Goal: Task Accomplishment & Management: Use online tool/utility

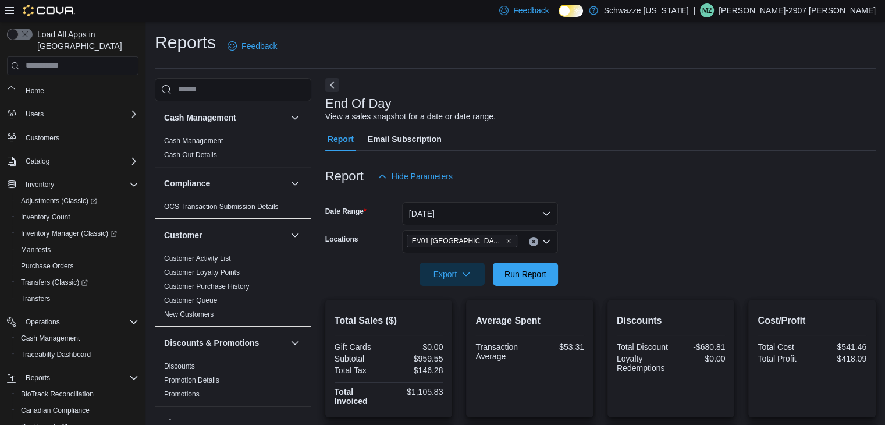
scroll to position [82, 0]
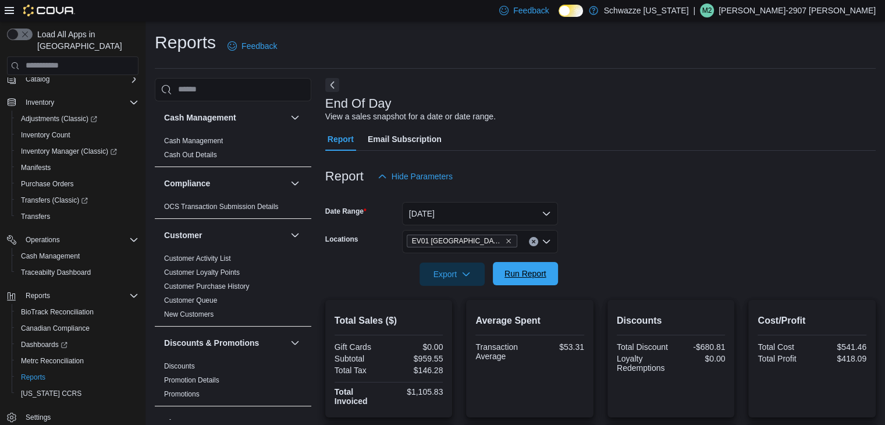
click at [515, 278] on span "Run Report" at bounding box center [526, 274] width 42 height 12
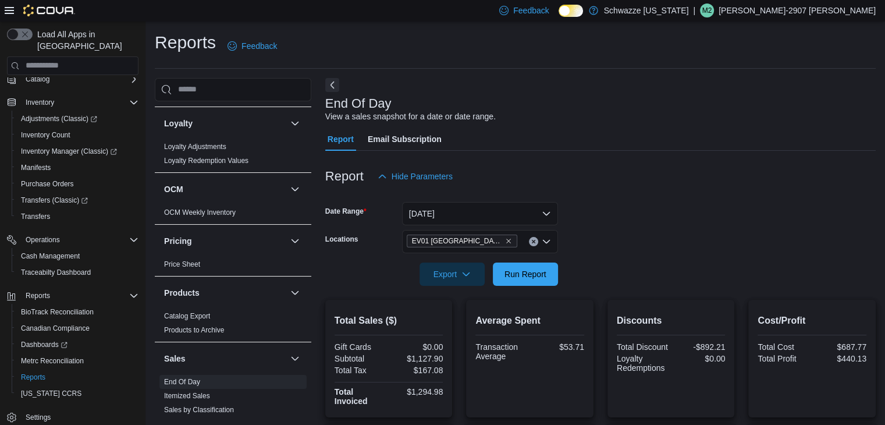
scroll to position [854, 0]
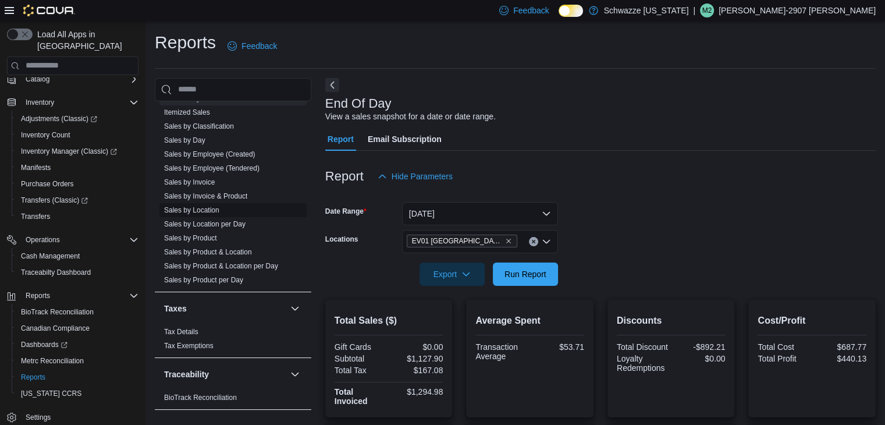
click at [194, 212] on span "Sales by Location" at bounding box center [191, 209] width 55 height 9
click at [205, 207] on link "Sales by Location" at bounding box center [191, 210] width 55 height 8
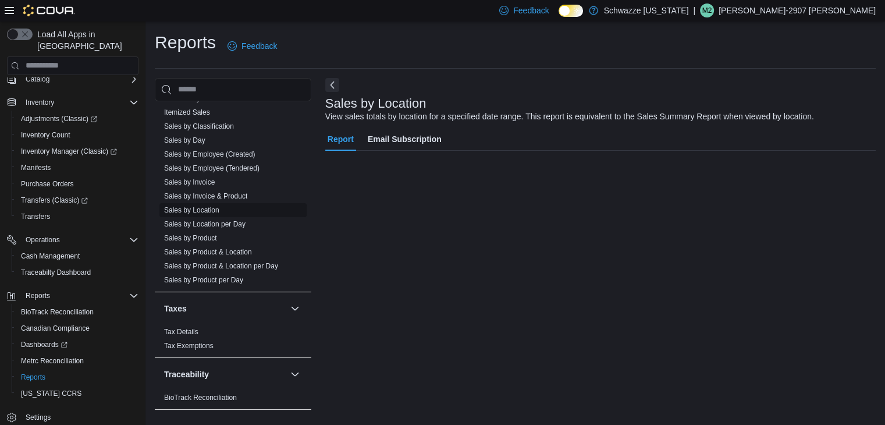
click at [205, 207] on link "Sales by Location" at bounding box center [191, 210] width 55 height 8
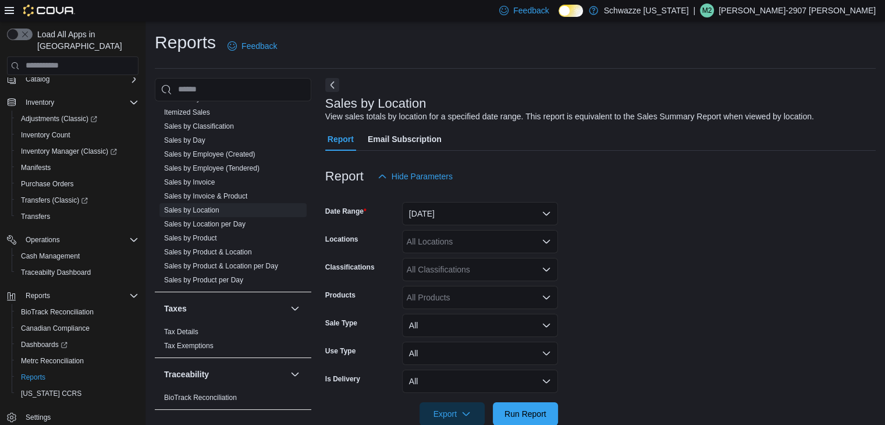
scroll to position [23, 0]
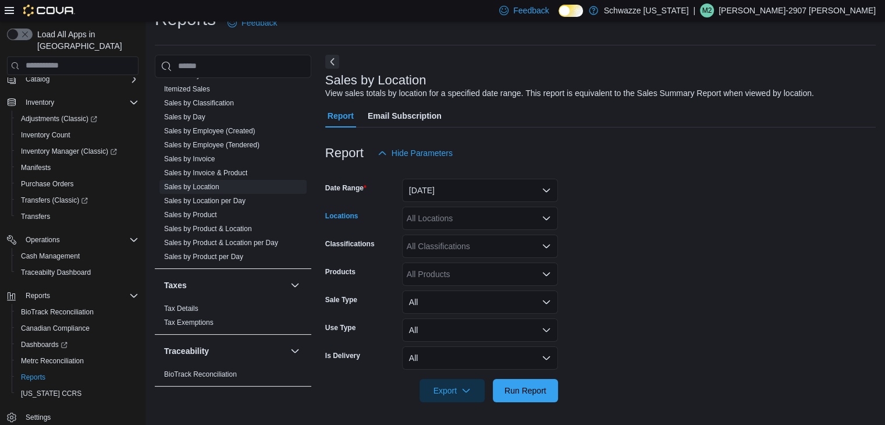
click at [459, 224] on div "All Locations" at bounding box center [480, 218] width 156 height 23
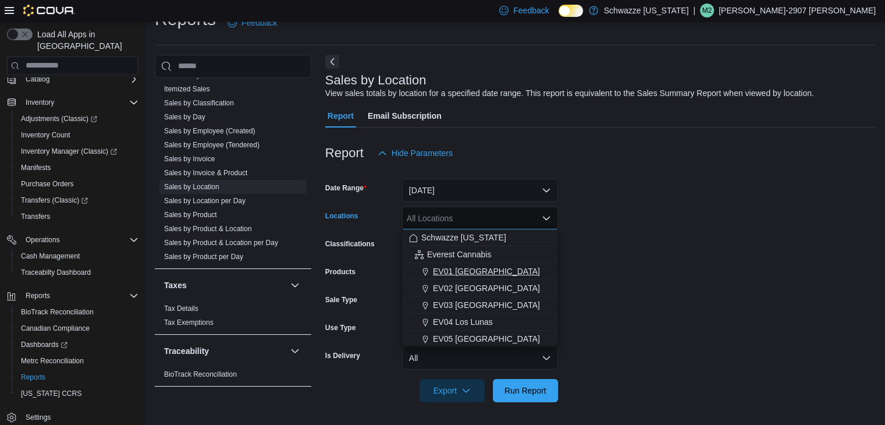
click at [457, 263] on button "EV01 [GEOGRAPHIC_DATA]" at bounding box center [480, 271] width 156 height 17
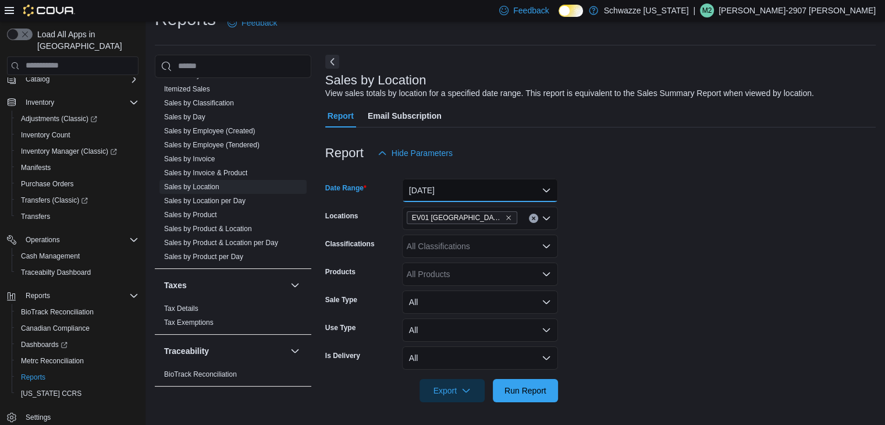
click at [444, 192] on button "[DATE]" at bounding box center [480, 190] width 156 height 23
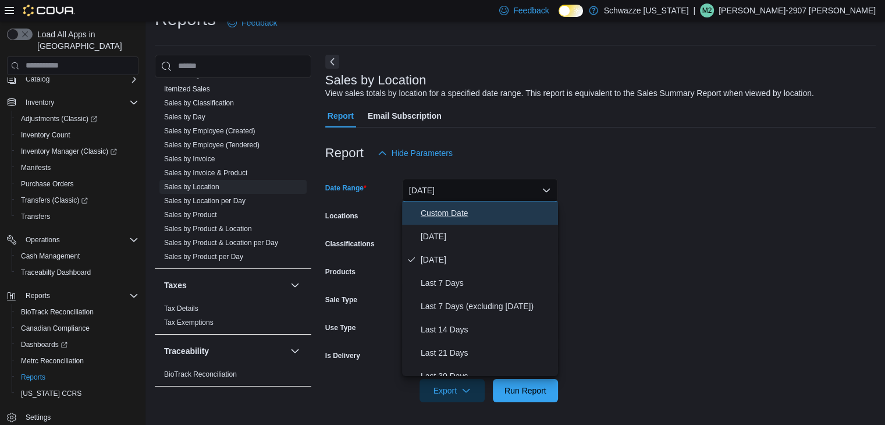
click at [444, 216] on span "Custom Date" at bounding box center [487, 213] width 133 height 14
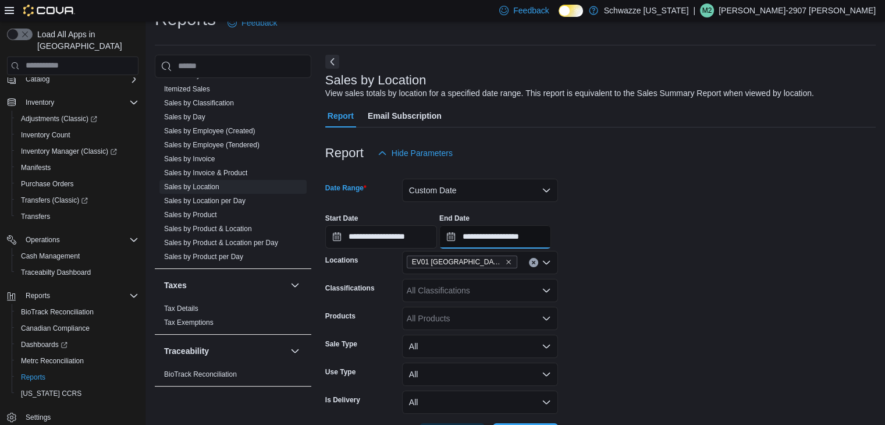
click at [494, 235] on input "**********" at bounding box center [495, 236] width 112 height 23
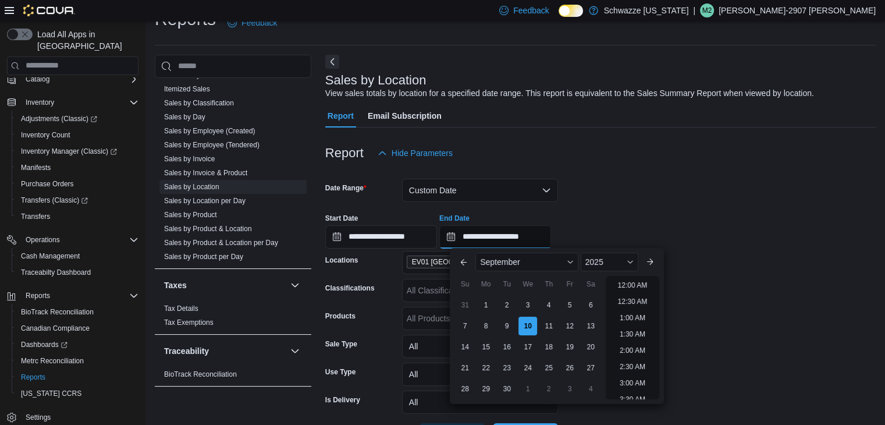
scroll to position [661, 0]
click at [470, 324] on div "7" at bounding box center [465, 326] width 20 height 20
type input "**********"
click at [661, 179] on form "**********" at bounding box center [600, 306] width 551 height 282
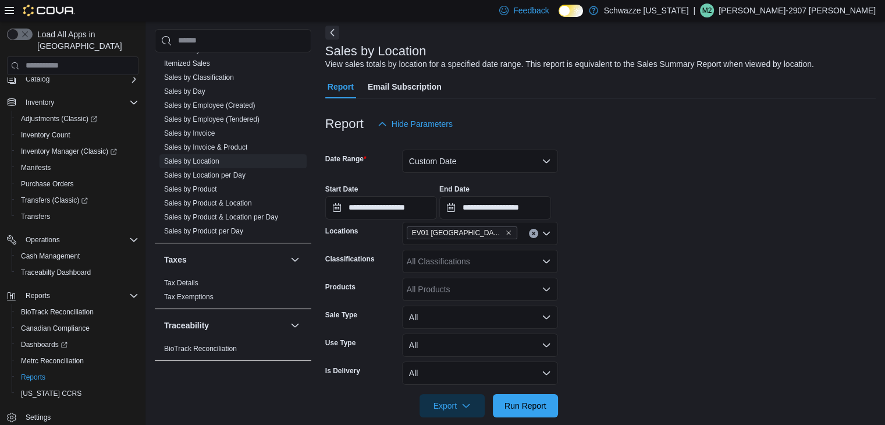
scroll to position [68, 0]
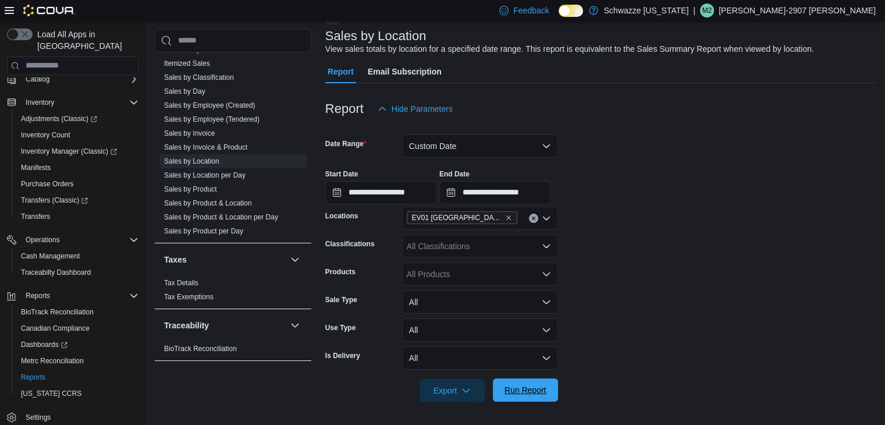
click at [530, 385] on span "Run Report" at bounding box center [526, 390] width 42 height 12
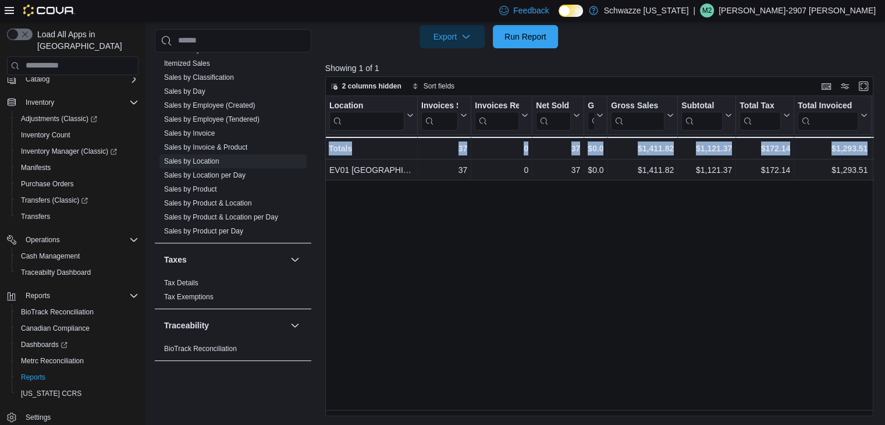
drag, startPoint x: 532, startPoint y: 409, endPoint x: 246, endPoint y: 430, distance: 287.2
click at [573, 250] on div "Location Click to view column header actions Invoices Sold Click to view column…" at bounding box center [602, 256] width 554 height 320
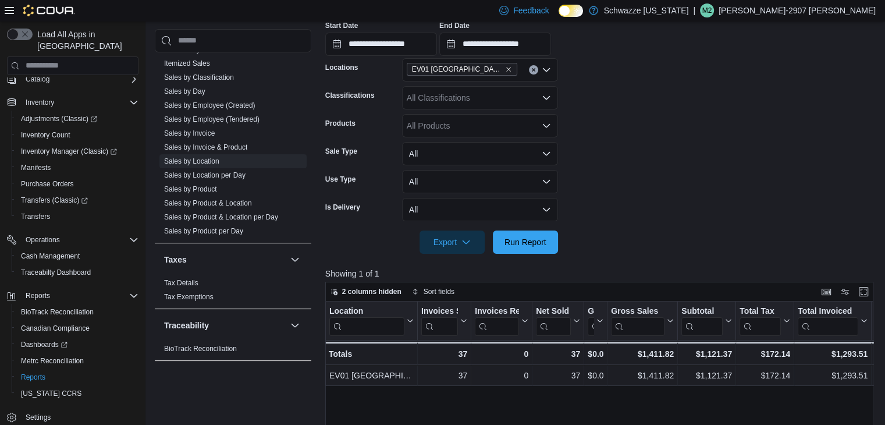
scroll to position [189, 0]
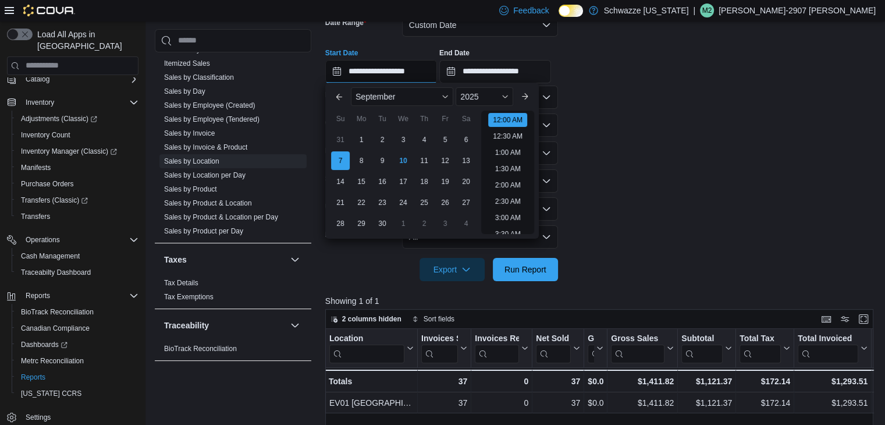
click at [403, 75] on input "**********" at bounding box center [381, 71] width 112 height 23
click at [364, 165] on div "8" at bounding box center [361, 161] width 20 height 20
type input "**********"
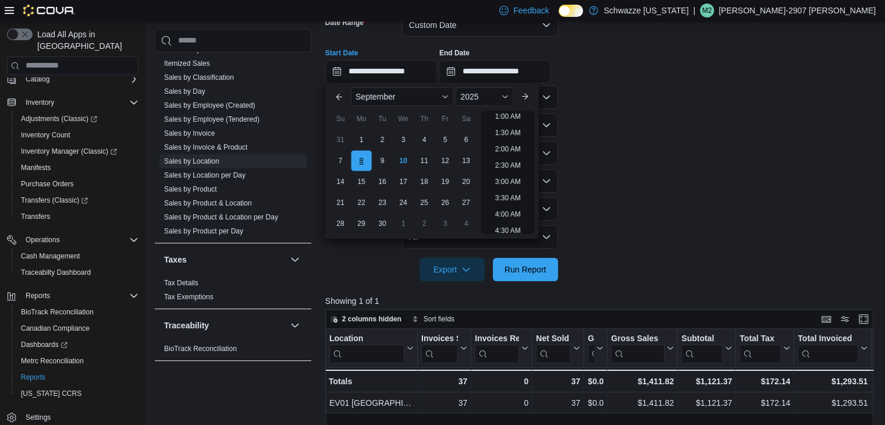
scroll to position [2, 0]
click at [618, 83] on div at bounding box center [602, 84] width 554 height 2
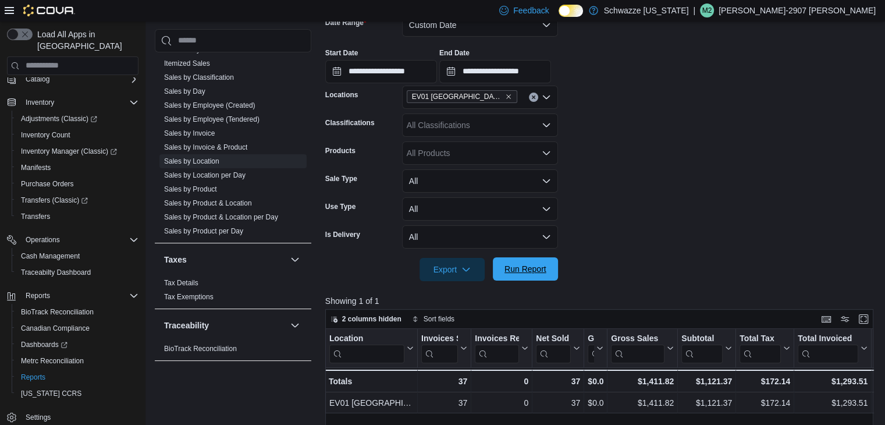
click at [542, 275] on span "Run Report" at bounding box center [525, 268] width 51 height 23
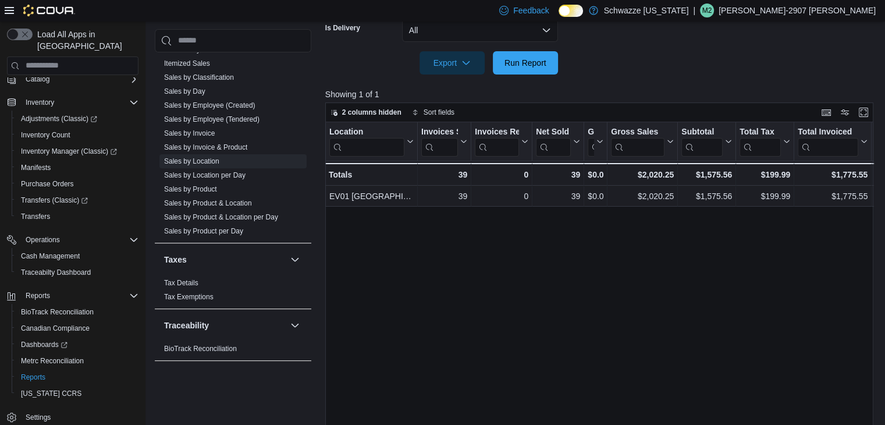
scroll to position [421, 0]
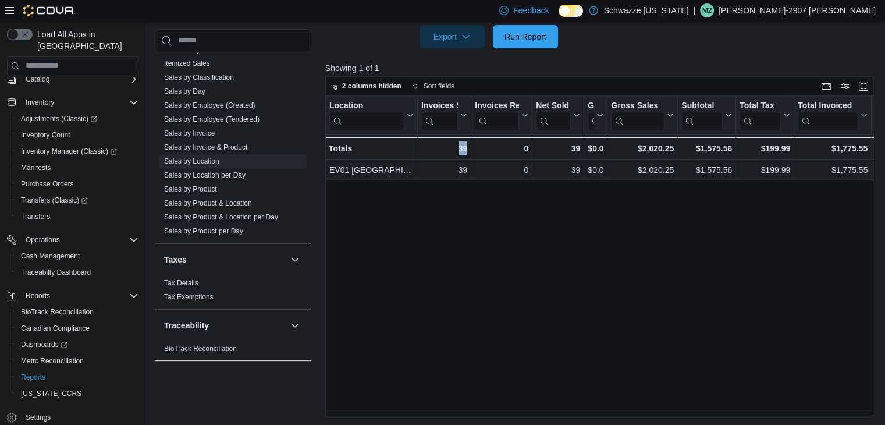
drag, startPoint x: 447, startPoint y: 408, endPoint x: 514, endPoint y: 402, distance: 67.2
click at [514, 402] on div "Location Click to view column header actions Invoices Sold Click to view column…" at bounding box center [602, 256] width 554 height 320
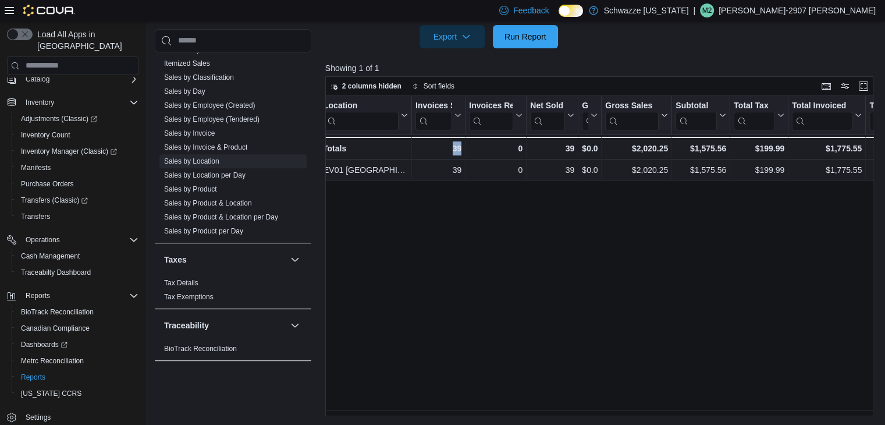
scroll to position [0, 0]
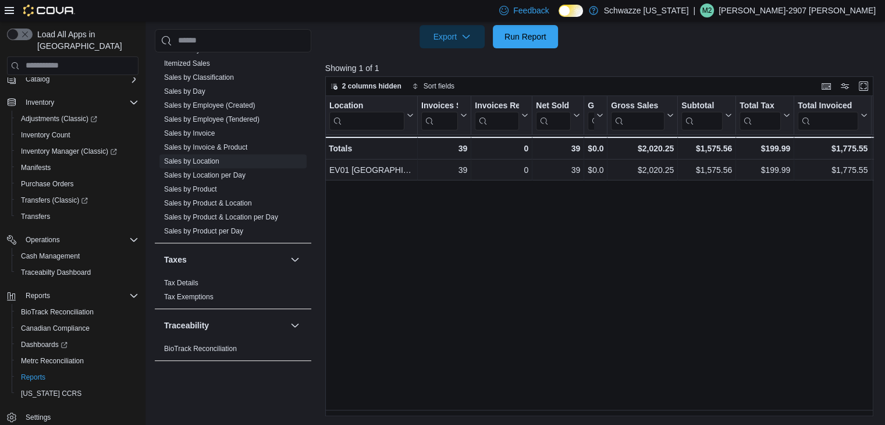
click at [554, 297] on div "Location Click to view column header actions Invoices Sold Click to view column…" at bounding box center [602, 256] width 554 height 320
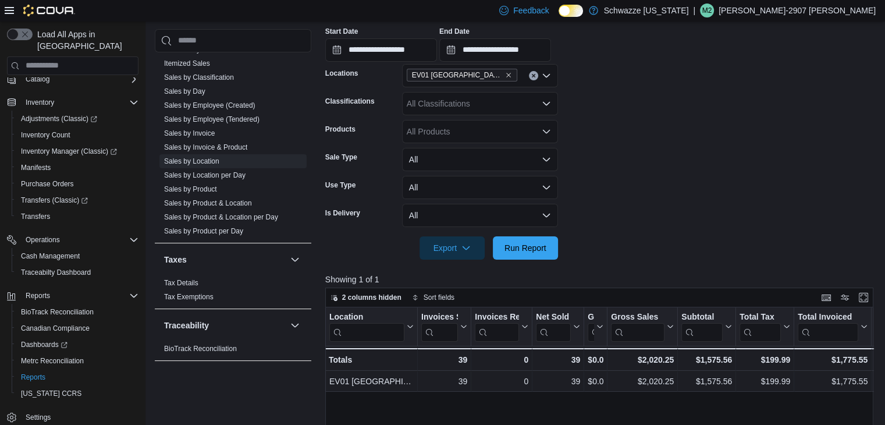
scroll to position [130, 0]
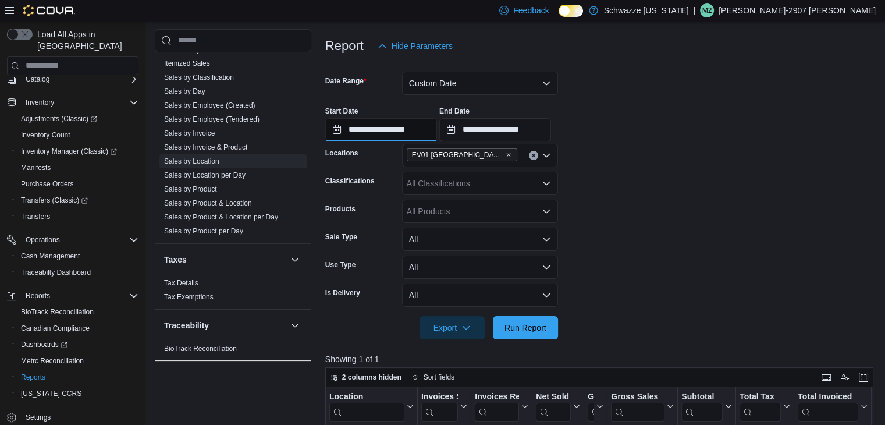
click at [392, 125] on input "**********" at bounding box center [381, 129] width 112 height 23
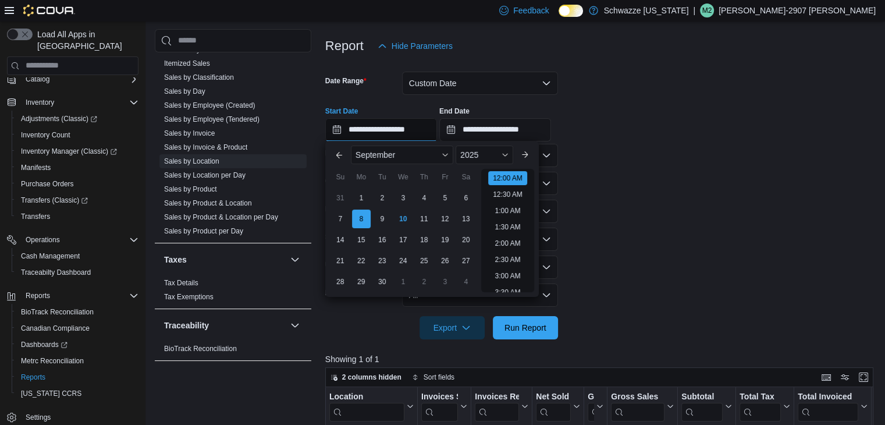
scroll to position [36, 0]
click at [386, 219] on div "9" at bounding box center [382, 219] width 20 height 20
type input "**********"
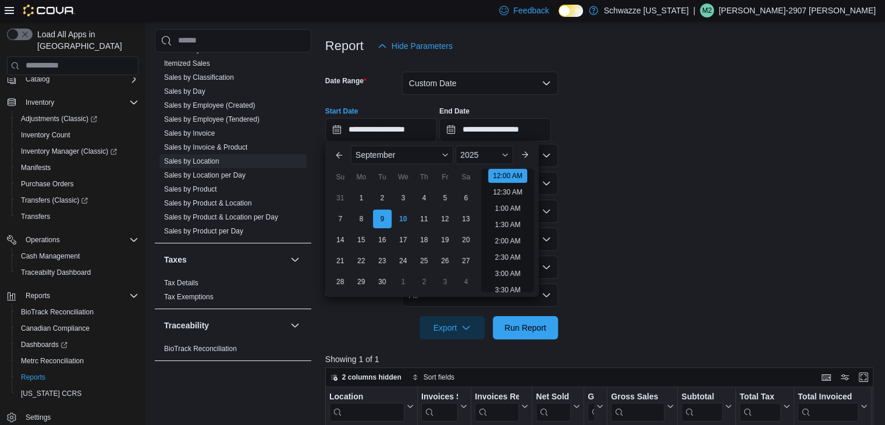
click at [723, 229] on form "**********" at bounding box center [602, 199] width 554 height 282
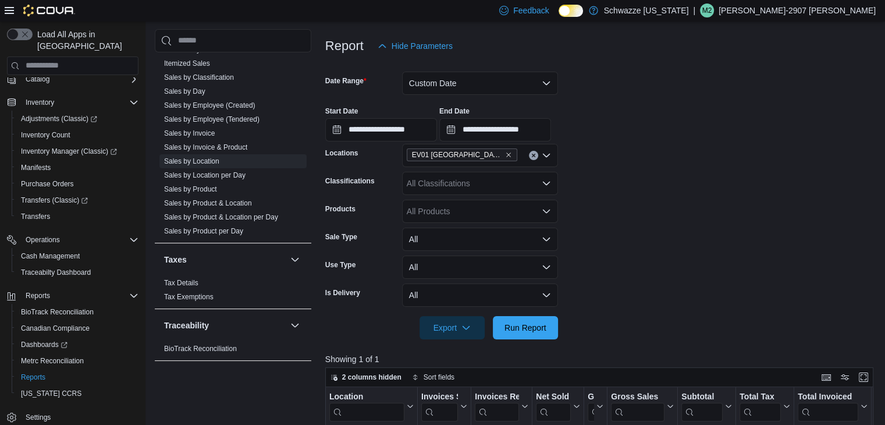
click at [561, 327] on form "**********" at bounding box center [602, 199] width 554 height 282
click at [553, 329] on button "Run Report" at bounding box center [525, 326] width 65 height 23
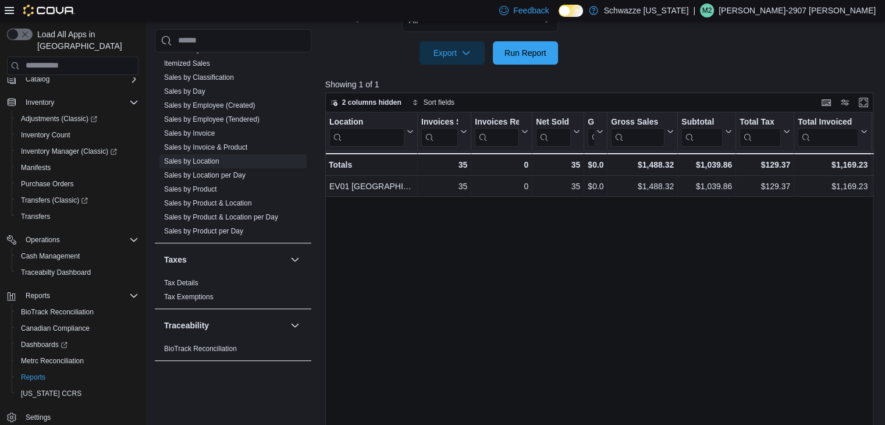
scroll to position [421, 0]
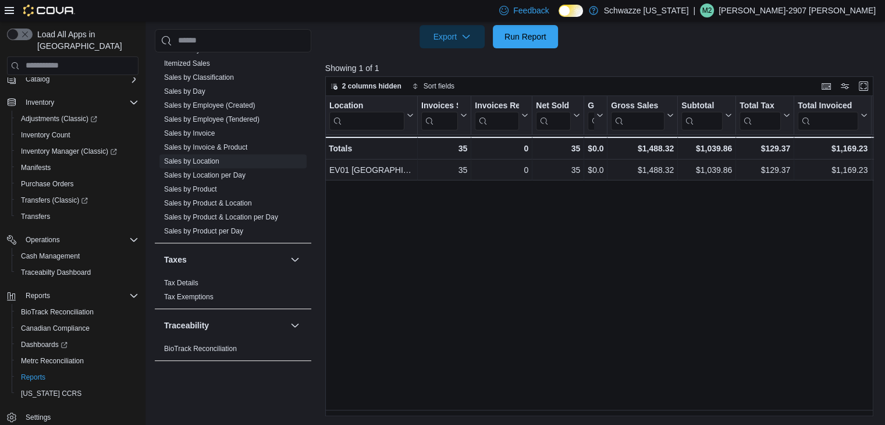
drag, startPoint x: 128, startPoint y: 399, endPoint x: 541, endPoint y: 301, distance: 424.5
click at [541, 301] on div "Location Click to view column header actions Invoices Sold Click to view column…" at bounding box center [602, 256] width 554 height 320
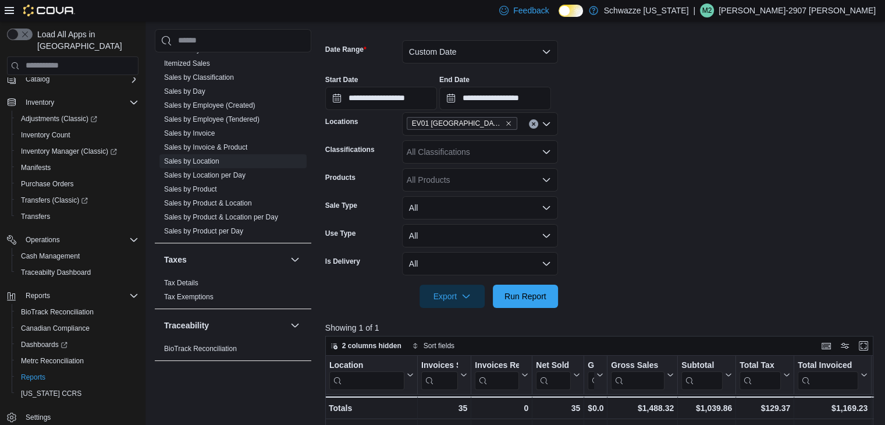
scroll to position [189, 0]
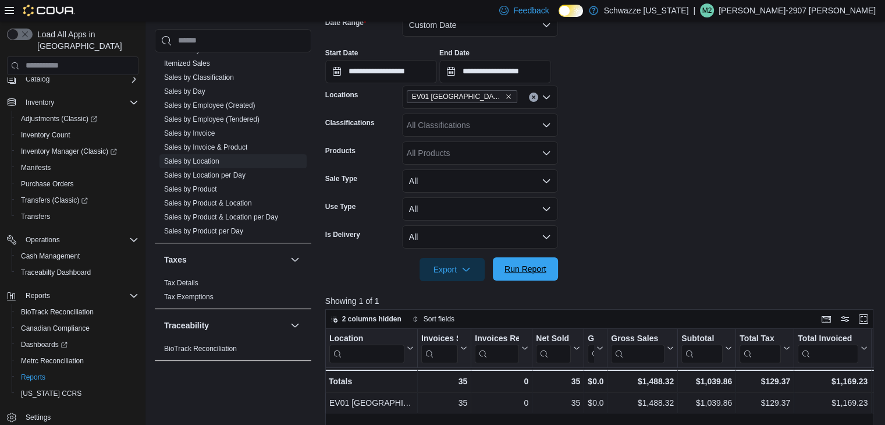
click at [529, 278] on span "Run Report" at bounding box center [525, 268] width 51 height 23
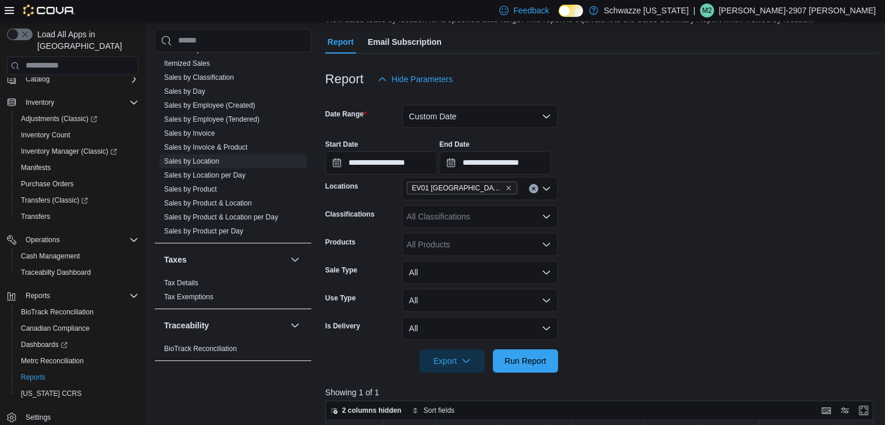
scroll to position [0, 0]
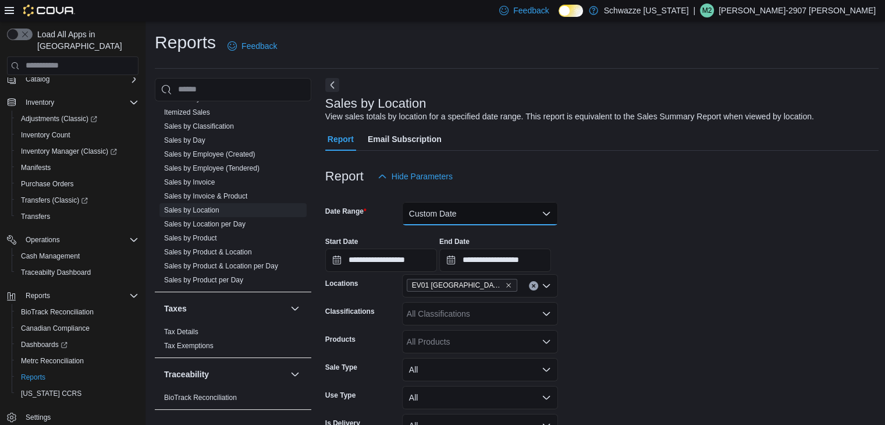
click at [484, 224] on button "Custom Date" at bounding box center [480, 213] width 156 height 23
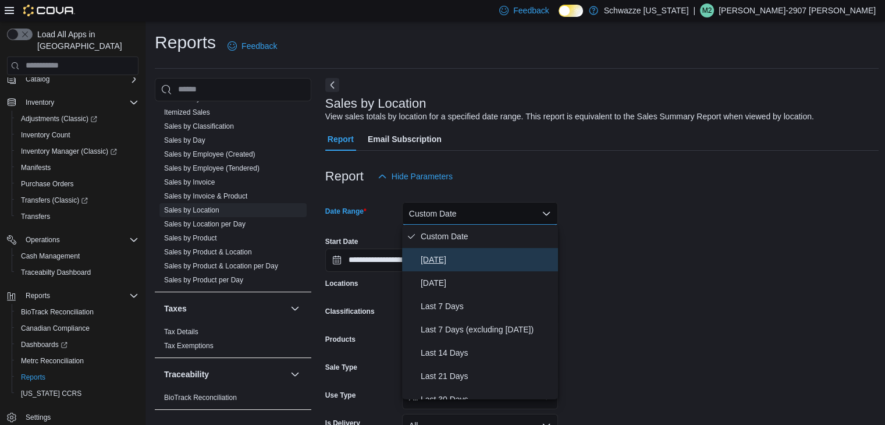
click at [437, 265] on span "[DATE]" at bounding box center [487, 260] width 133 height 14
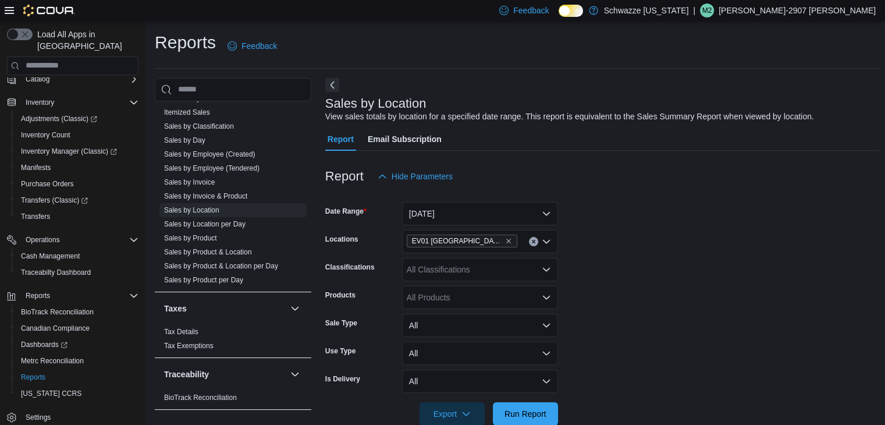
click at [616, 288] on form "Date Range [DATE] Locations EV01 [GEOGRAPHIC_DATA] Classifications All Classifi…" at bounding box center [602, 306] width 554 height 237
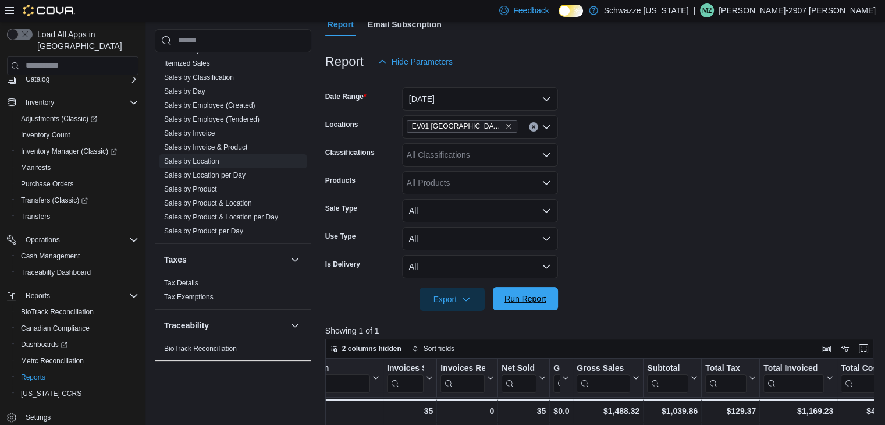
scroll to position [116, 0]
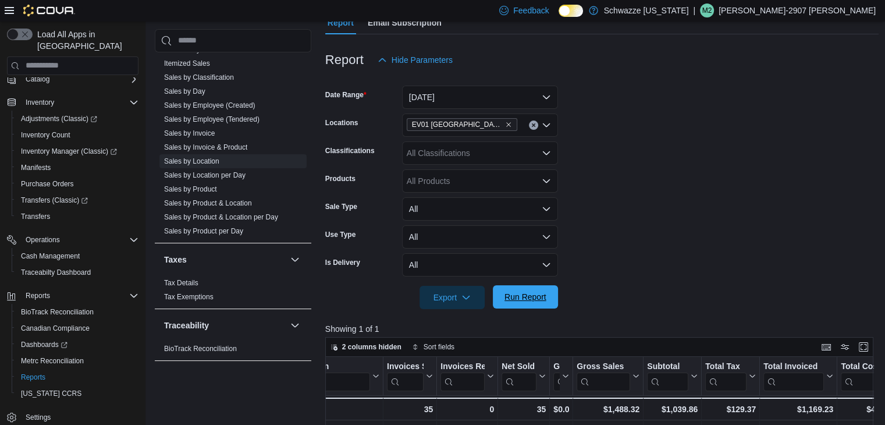
click at [508, 297] on span "Run Report" at bounding box center [526, 297] width 42 height 12
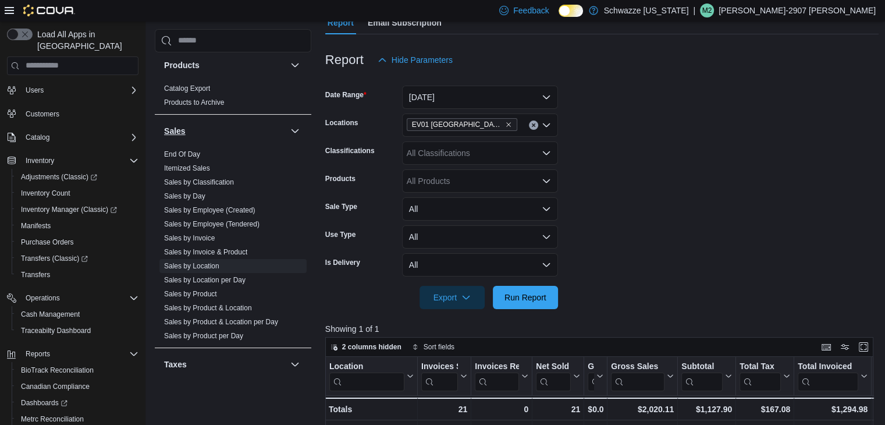
scroll to position [737, 0]
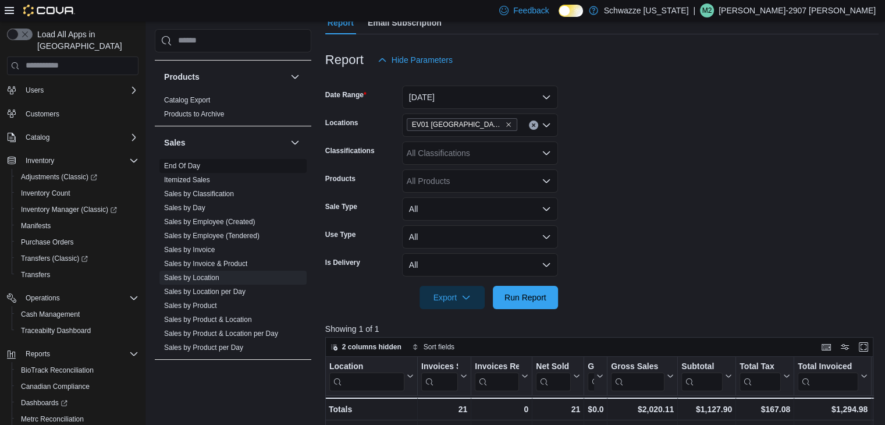
click at [185, 166] on link "End Of Day" at bounding box center [182, 166] width 36 height 8
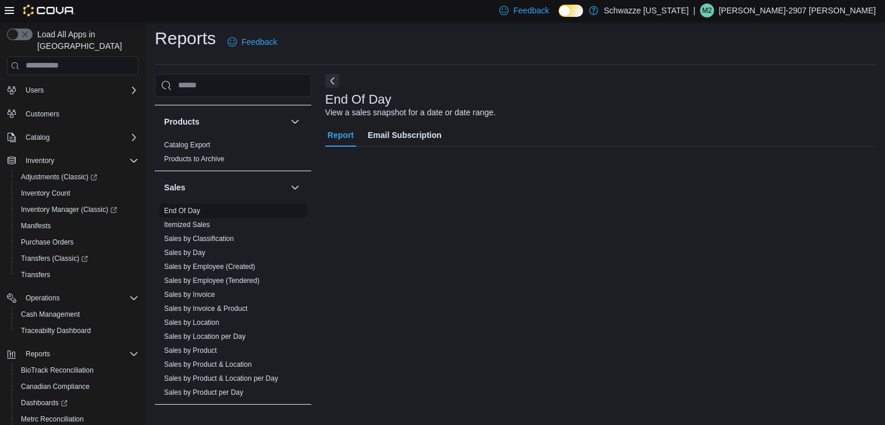
scroll to position [4, 0]
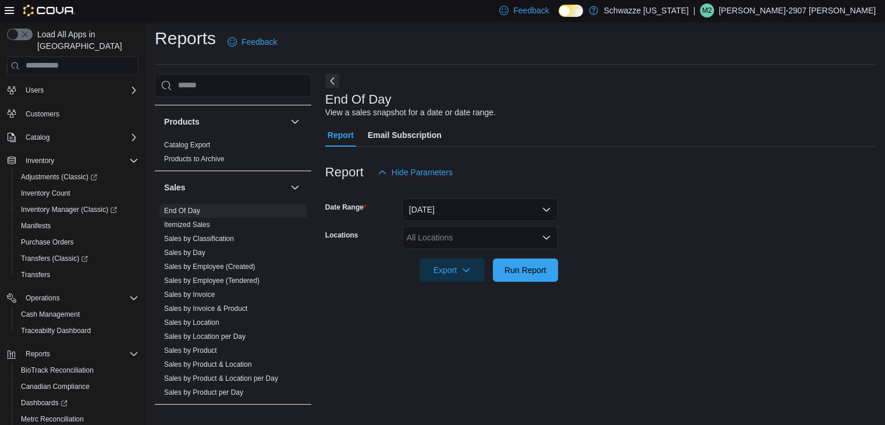
click at [485, 234] on div "All Locations" at bounding box center [480, 237] width 156 height 23
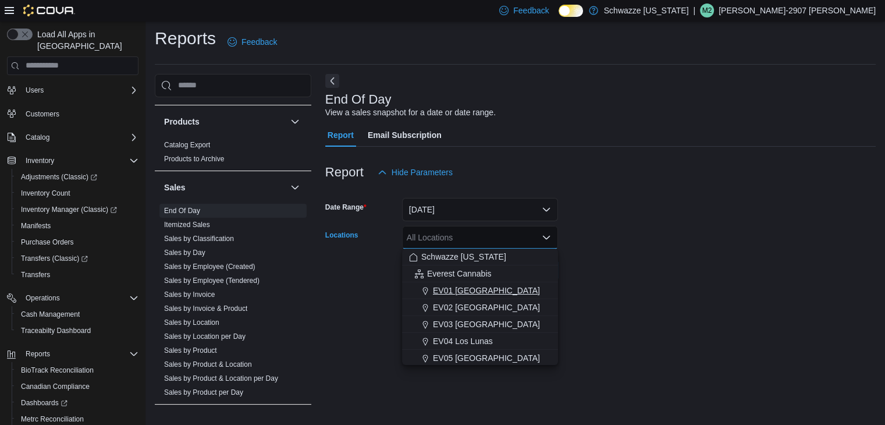
click at [465, 293] on span "EV01 [GEOGRAPHIC_DATA]" at bounding box center [486, 291] width 107 height 12
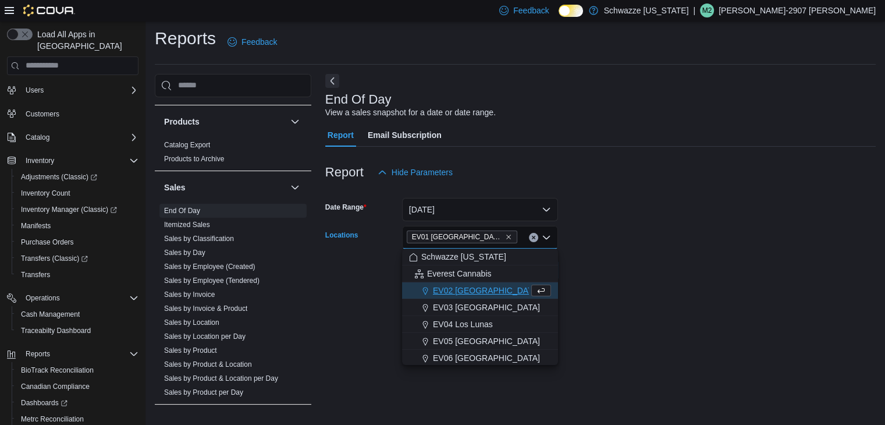
click at [628, 251] on div at bounding box center [600, 253] width 551 height 9
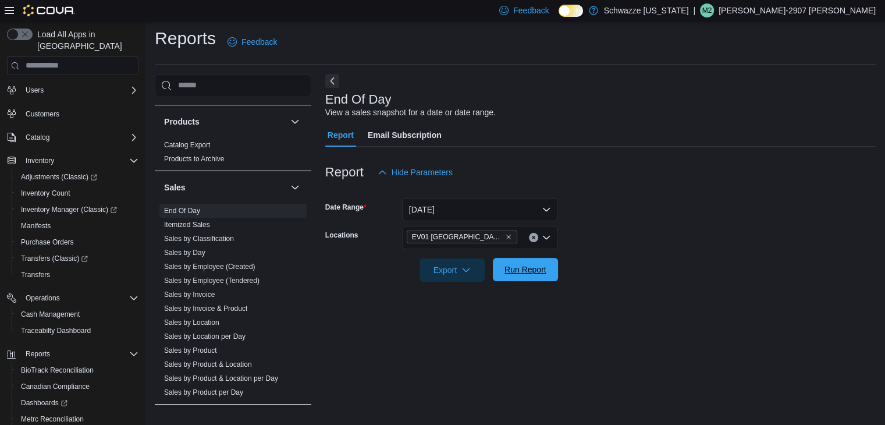
click at [549, 270] on span "Run Report" at bounding box center [525, 269] width 51 height 23
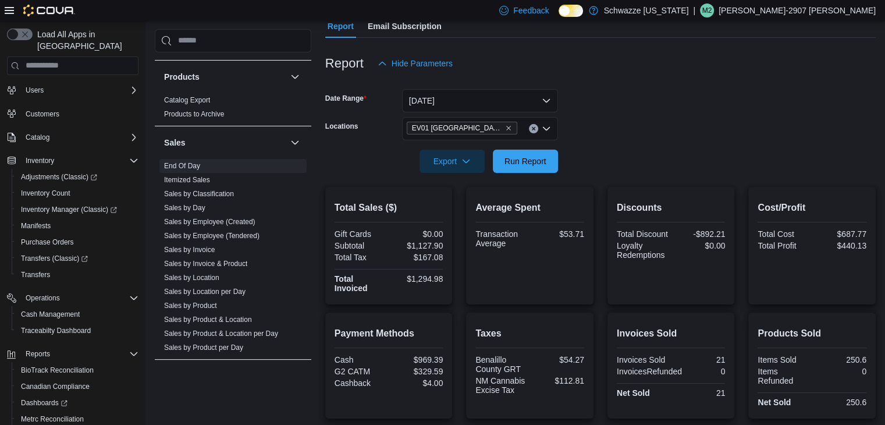
scroll to position [120, 0]
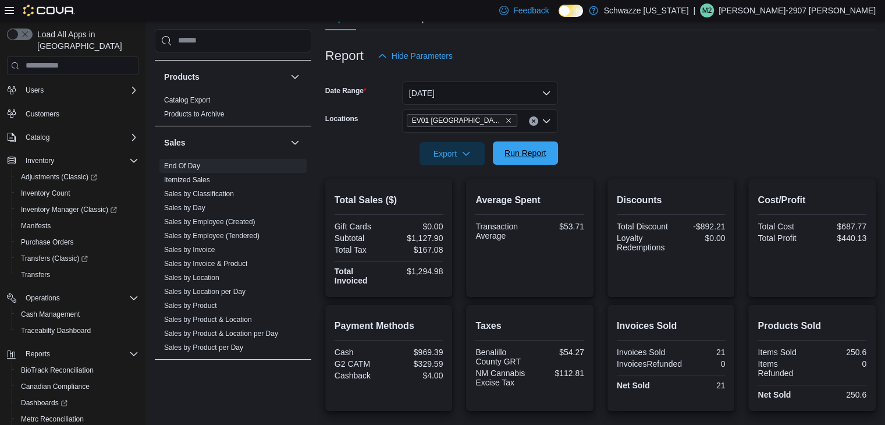
click at [526, 155] on span "Run Report" at bounding box center [526, 153] width 42 height 12
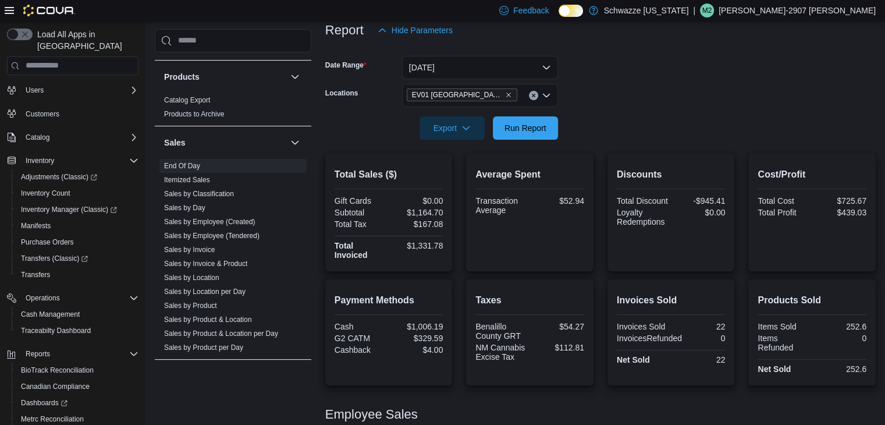
scroll to position [118, 0]
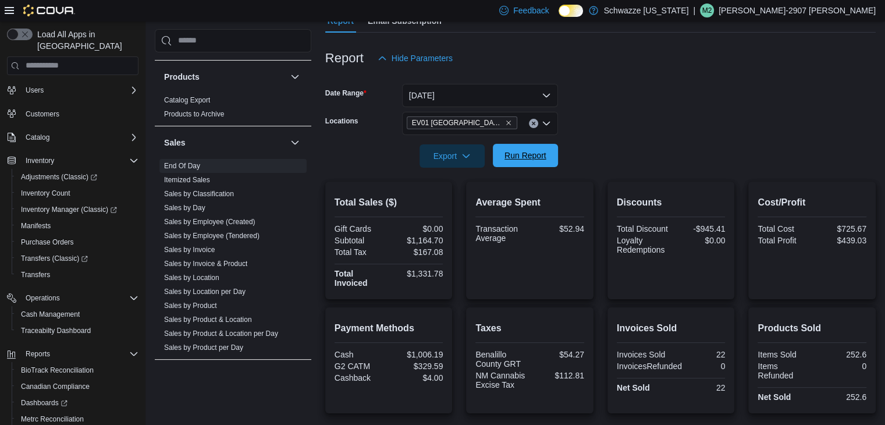
click at [528, 152] on span "Run Report" at bounding box center [526, 156] width 42 height 12
